Goal: Participate in discussion: Engage in conversation with other users on a specific topic

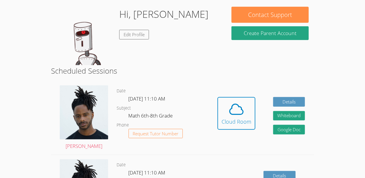
scroll to position [89, 0]
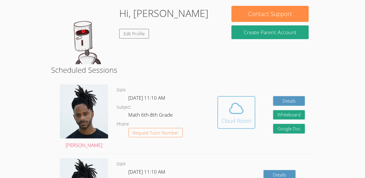
click at [232, 122] on div "Cloud Room" at bounding box center [237, 120] width 30 height 8
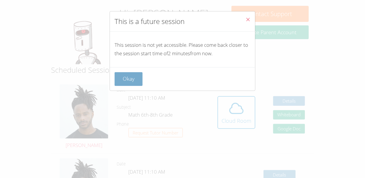
click at [133, 77] on button "Okay" at bounding box center [129, 79] width 28 height 14
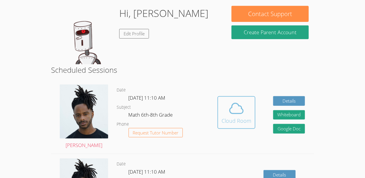
click at [221, 118] on button "Cloud Room" at bounding box center [237, 112] width 38 height 33
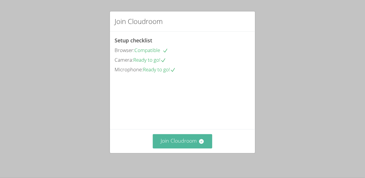
click at [186, 145] on button "Join Cloudroom" at bounding box center [183, 141] width 60 height 14
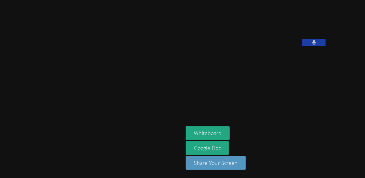
click at [312, 45] on icon at bounding box center [314, 42] width 4 height 5
click at [311, 45] on icon at bounding box center [314, 42] width 6 height 5
click at [312, 45] on icon at bounding box center [314, 42] width 4 height 5
click at [311, 45] on icon at bounding box center [314, 42] width 6 height 5
click at [312, 45] on icon at bounding box center [314, 42] width 4 height 5
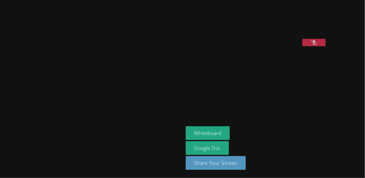
click at [311, 45] on icon at bounding box center [314, 42] width 6 height 5
click at [312, 45] on icon at bounding box center [314, 42] width 4 height 5
click at [311, 45] on icon at bounding box center [314, 42] width 6 height 5
click at [312, 45] on icon at bounding box center [314, 42] width 4 height 5
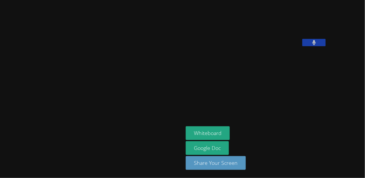
click at [312, 45] on icon at bounding box center [314, 42] width 4 height 5
click at [311, 45] on icon at bounding box center [314, 42] width 6 height 5
click at [312, 45] on icon at bounding box center [314, 42] width 4 height 5
click at [311, 45] on icon at bounding box center [314, 42] width 6 height 5
click at [312, 45] on icon at bounding box center [314, 42] width 4 height 5
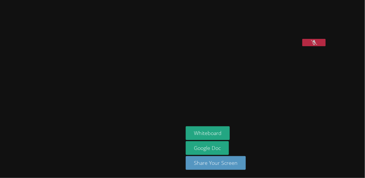
click at [311, 45] on icon at bounding box center [314, 42] width 6 height 5
click at [312, 45] on icon at bounding box center [314, 42] width 4 height 5
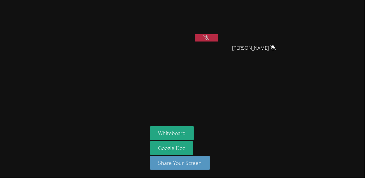
click at [279, 105] on aside "Ezequiel Zacarias Lopez Josue Aviles Josue Aviles Whiteboard Google Doc Share Y…" at bounding box center [221, 89] width 146 height 178
click at [281, 106] on aside "Ezequiel Zacarias Lopez Josue Aviles Josue Aviles Whiteboard Google Doc Share Y…" at bounding box center [221, 89] width 146 height 178
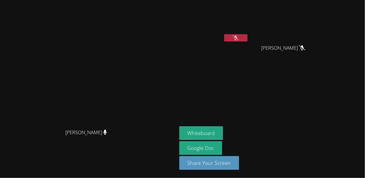
click at [248, 40] on button at bounding box center [235, 37] width 23 height 7
click at [248, 39] on button at bounding box center [235, 37] width 23 height 7
click at [223, 127] on button "Whiteboard" at bounding box center [201, 133] width 44 height 14
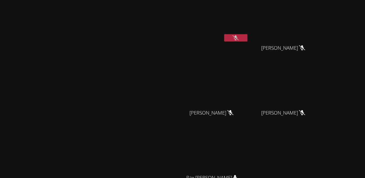
click at [239, 37] on icon at bounding box center [236, 37] width 6 height 5
click at [248, 37] on button at bounding box center [235, 37] width 23 height 7
click at [239, 37] on icon at bounding box center [236, 37] width 6 height 5
click at [248, 37] on button at bounding box center [235, 37] width 23 height 7
click at [239, 37] on icon at bounding box center [236, 37] width 6 height 5
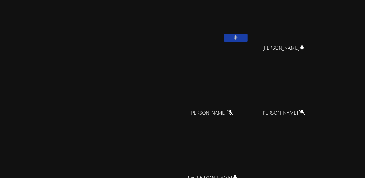
click at [248, 37] on button at bounding box center [235, 37] width 23 height 7
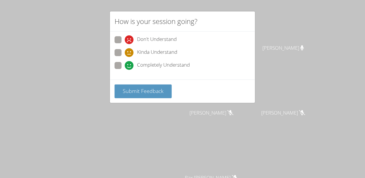
click at [149, 64] on span "Completely Understand" at bounding box center [163, 65] width 53 height 9
click at [130, 64] on input "Completely Understand" at bounding box center [127, 64] width 5 height 5
radio input "true"
click at [155, 88] on span "Submit Feedback" at bounding box center [143, 90] width 41 height 7
